Goal: Information Seeking & Learning: Learn about a topic

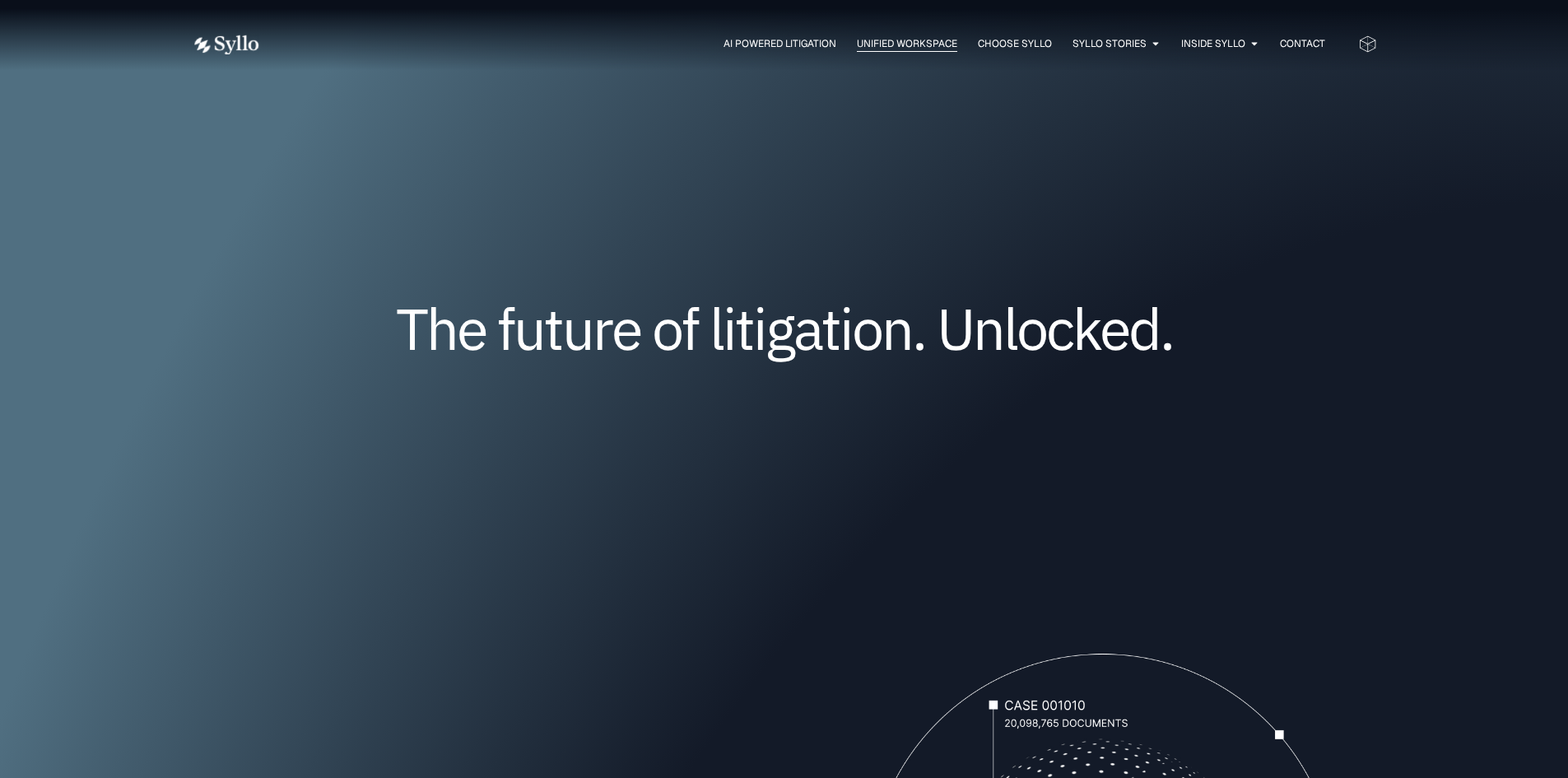
click at [864, 47] on span "Unified Workspace" at bounding box center [907, 43] width 100 height 15
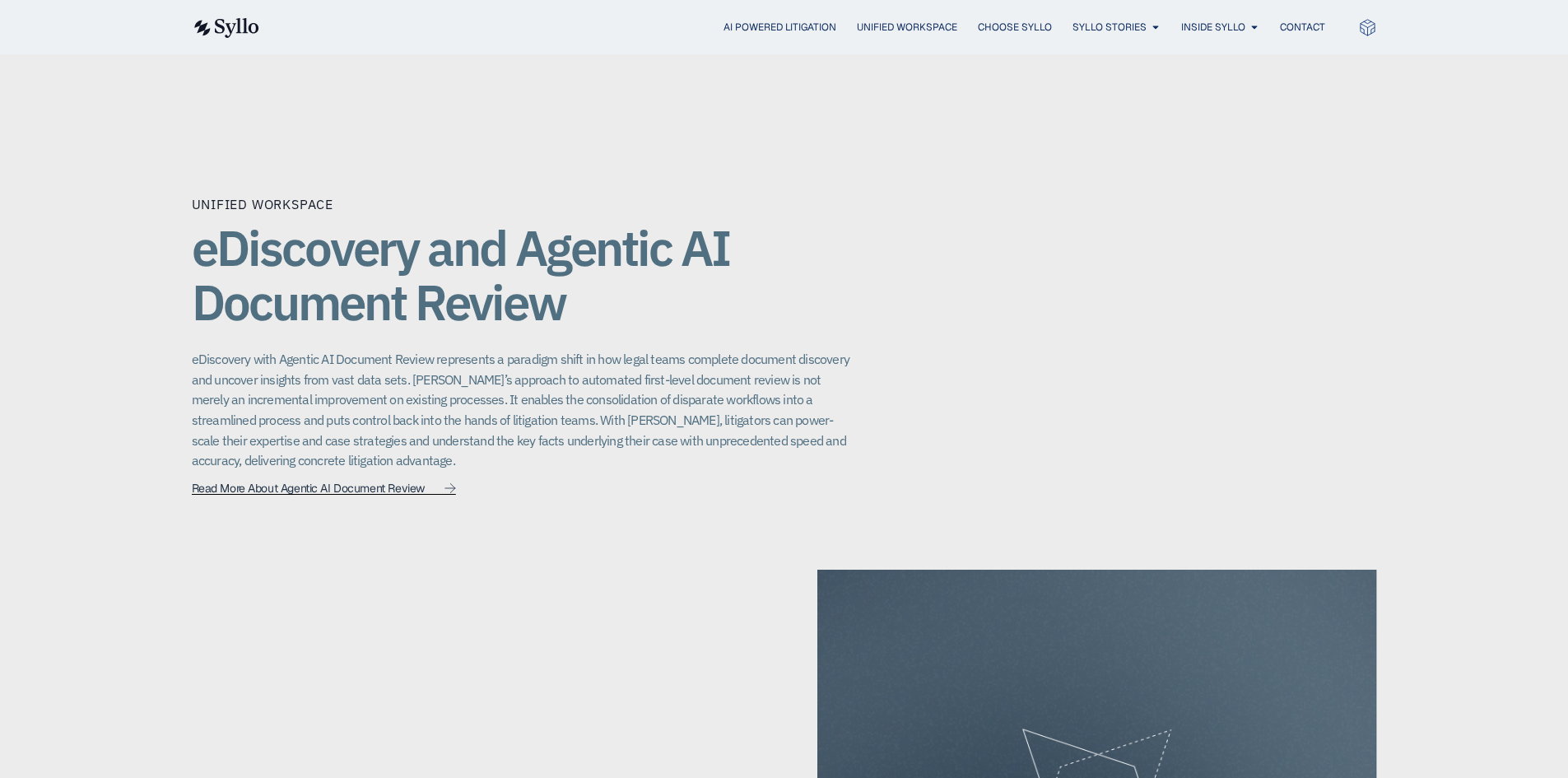
scroll to position [1152, 0]
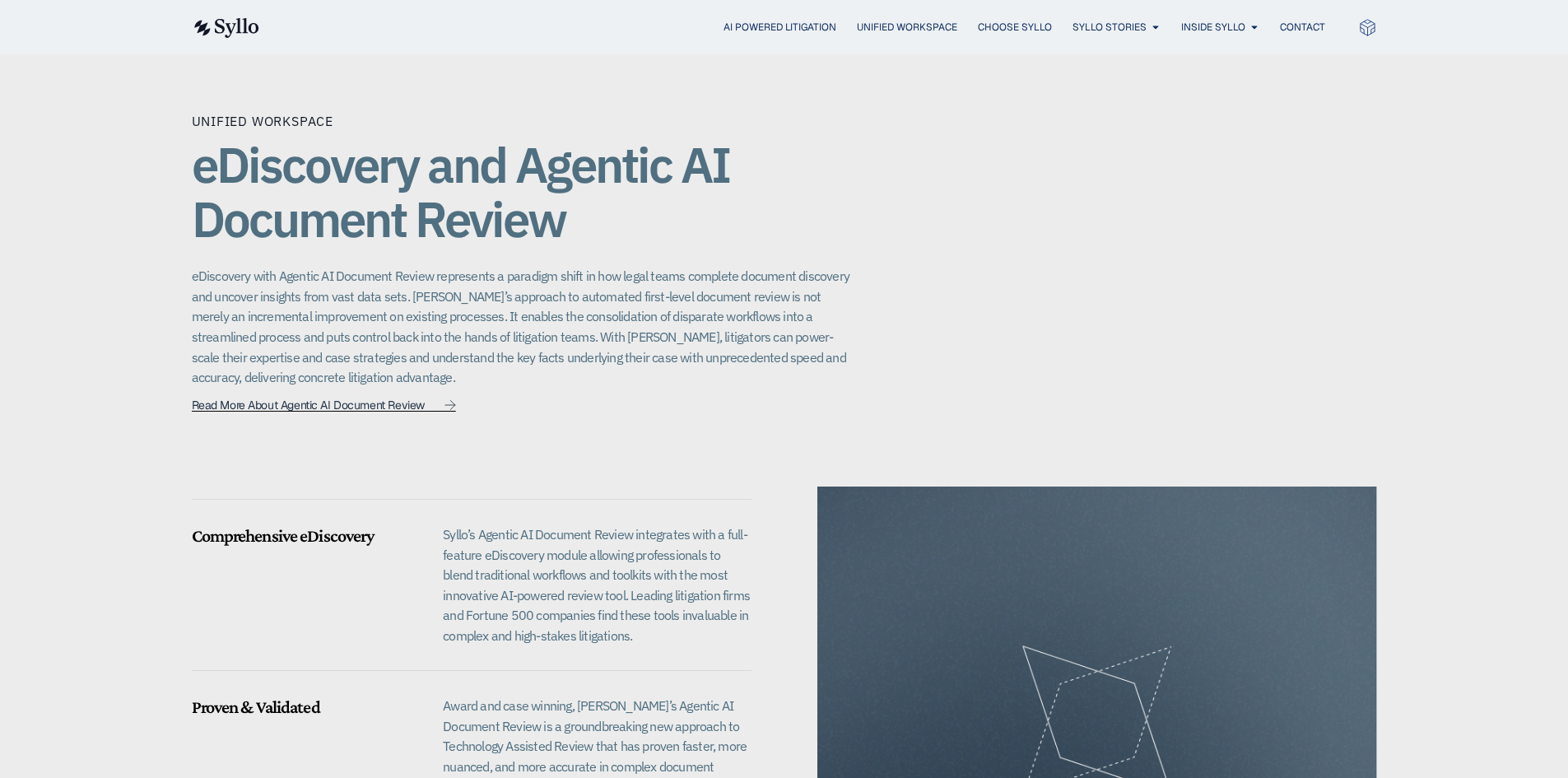
click at [263, 399] on span "Read More About Agentic AI Document Review" at bounding box center [308, 404] width 233 height 11
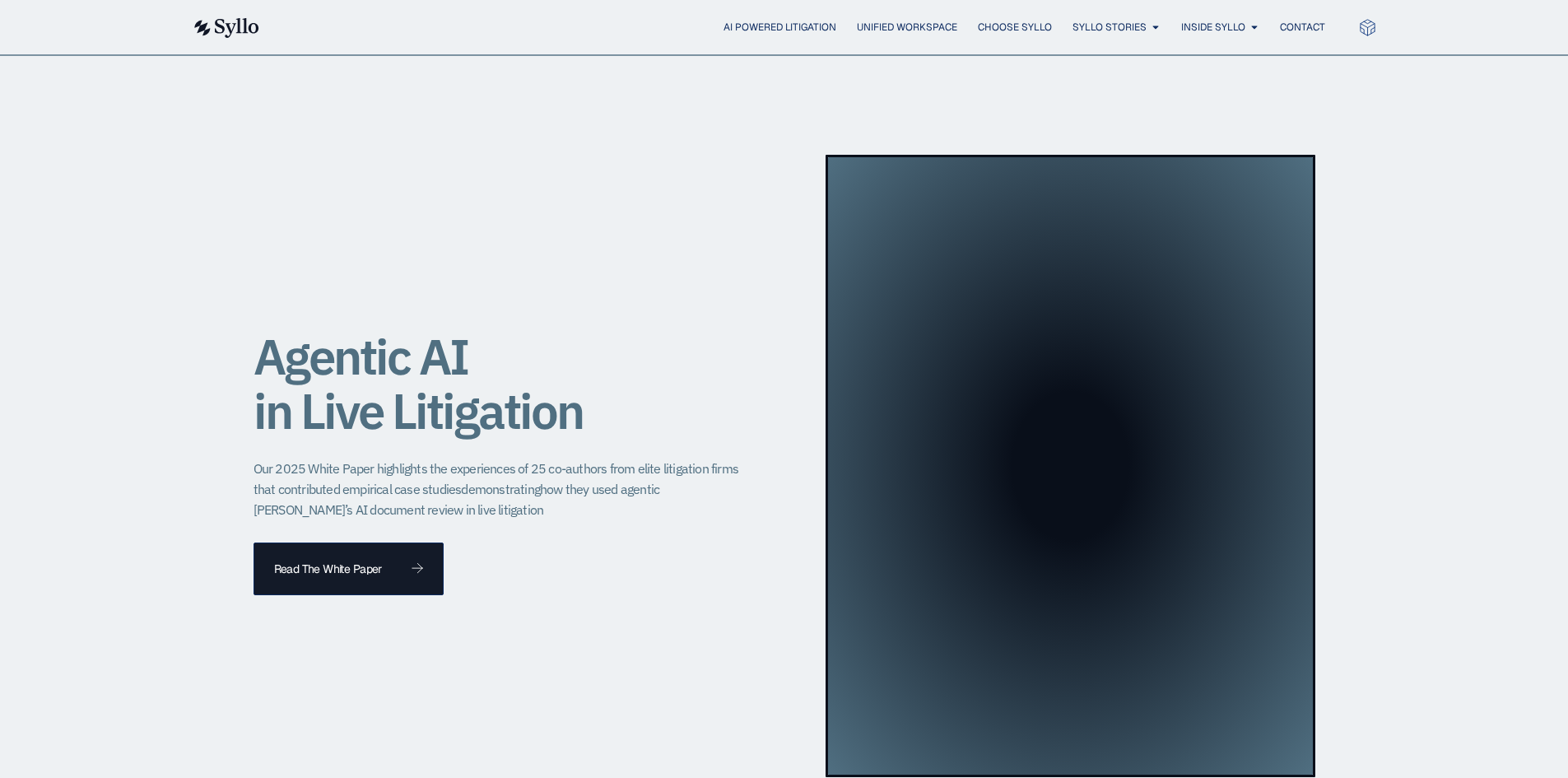
scroll to position [1481, 0]
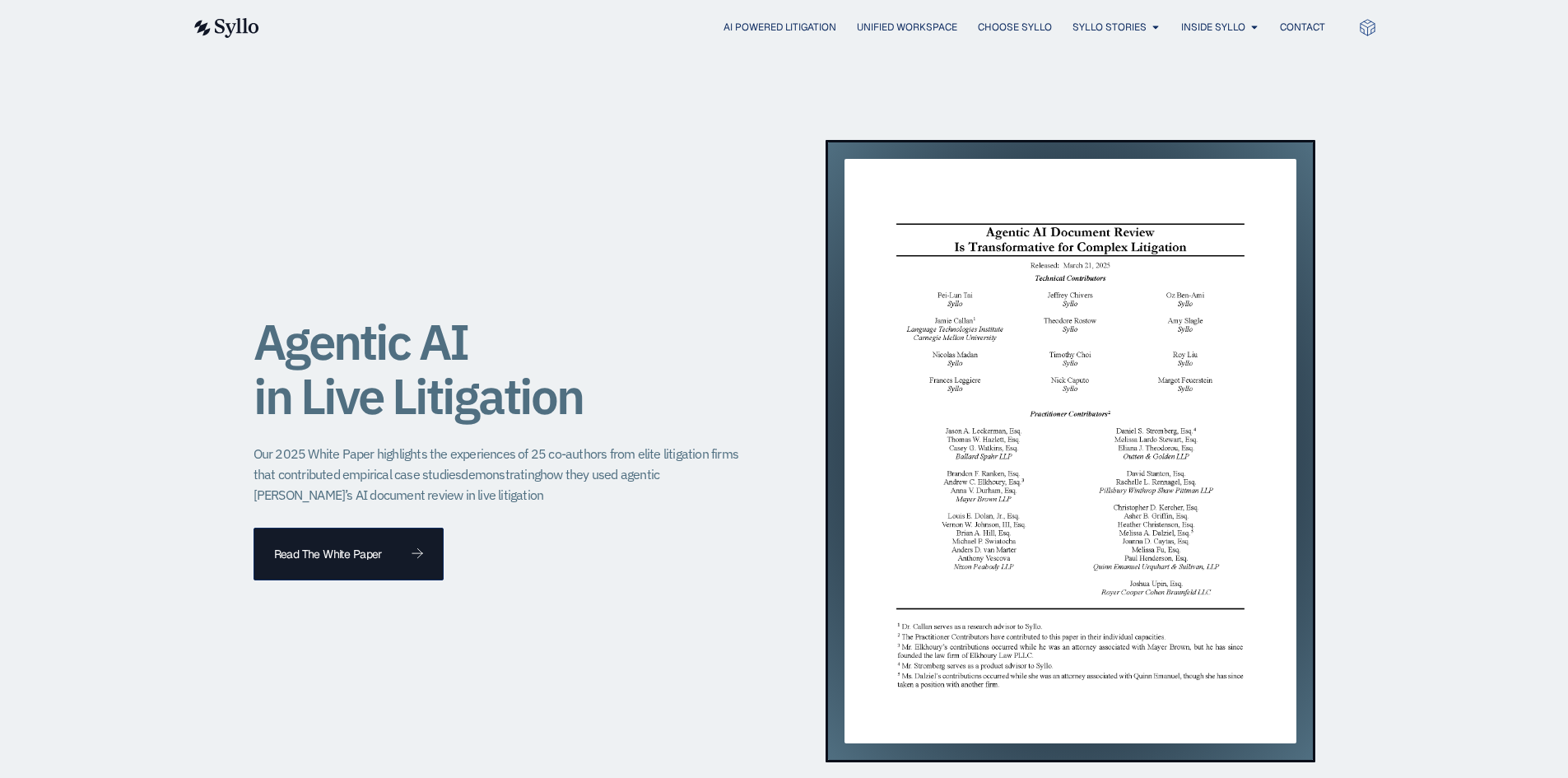
click at [1014, 422] on img at bounding box center [1070, 451] width 452 height 584
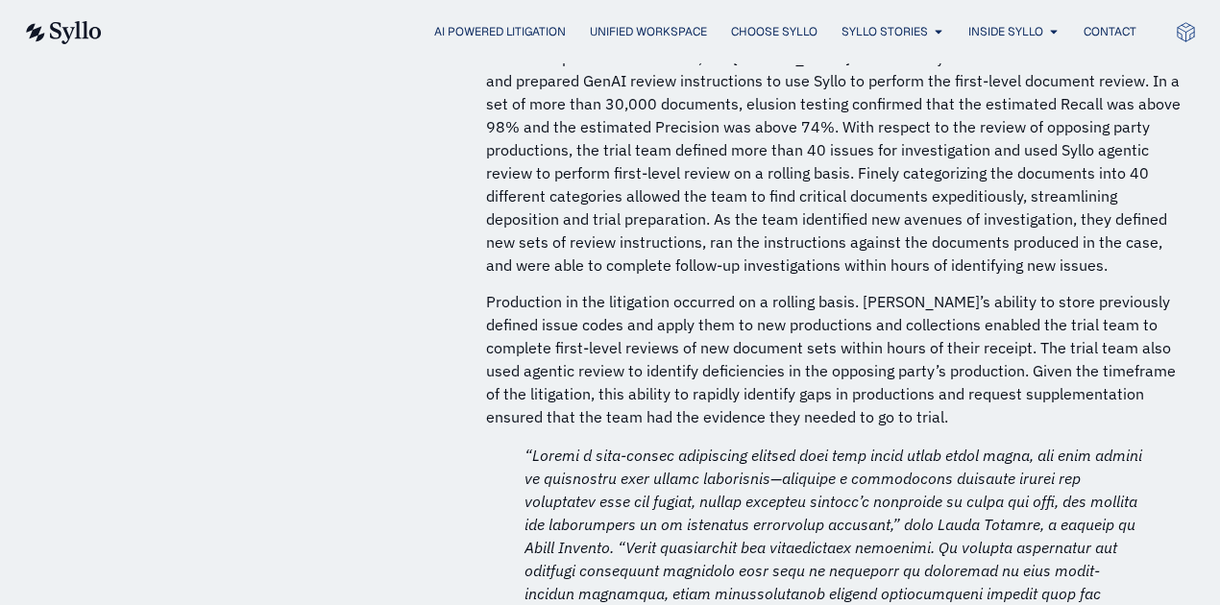
scroll to position [8101, 0]
